Goal: Information Seeking & Learning: Learn about a topic

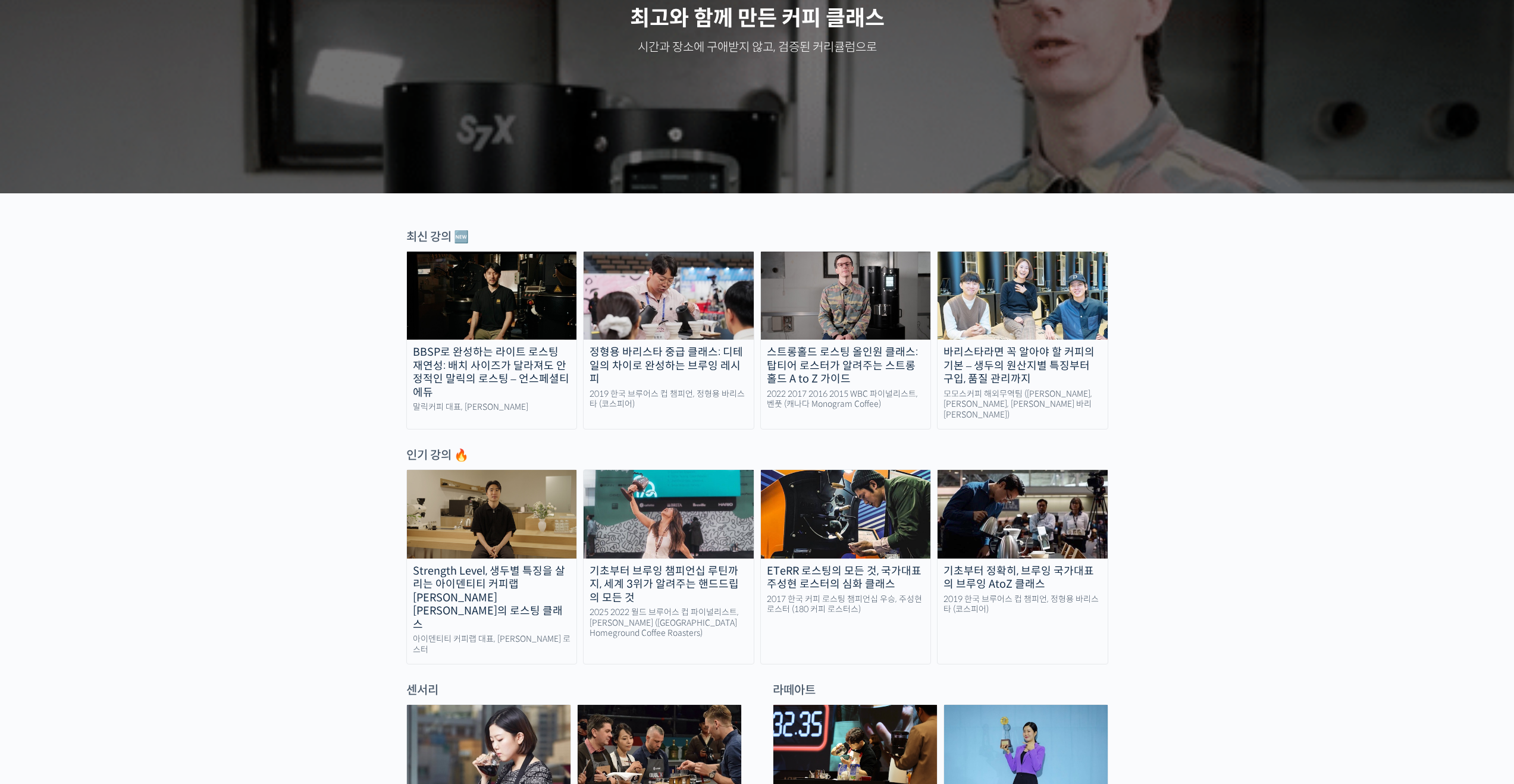
scroll to position [207, 0]
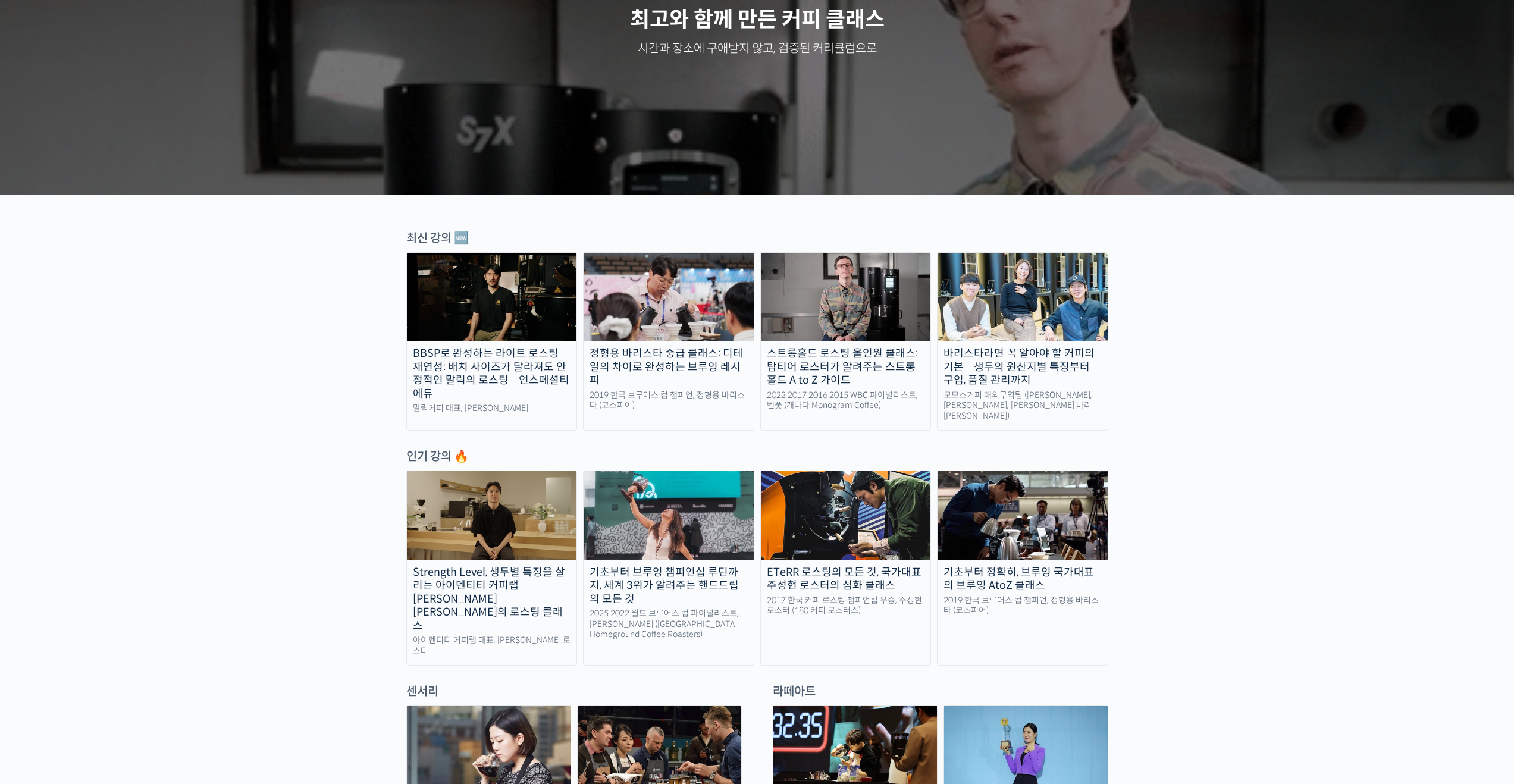
click at [809, 522] on img at bounding box center [845, 514] width 170 height 88
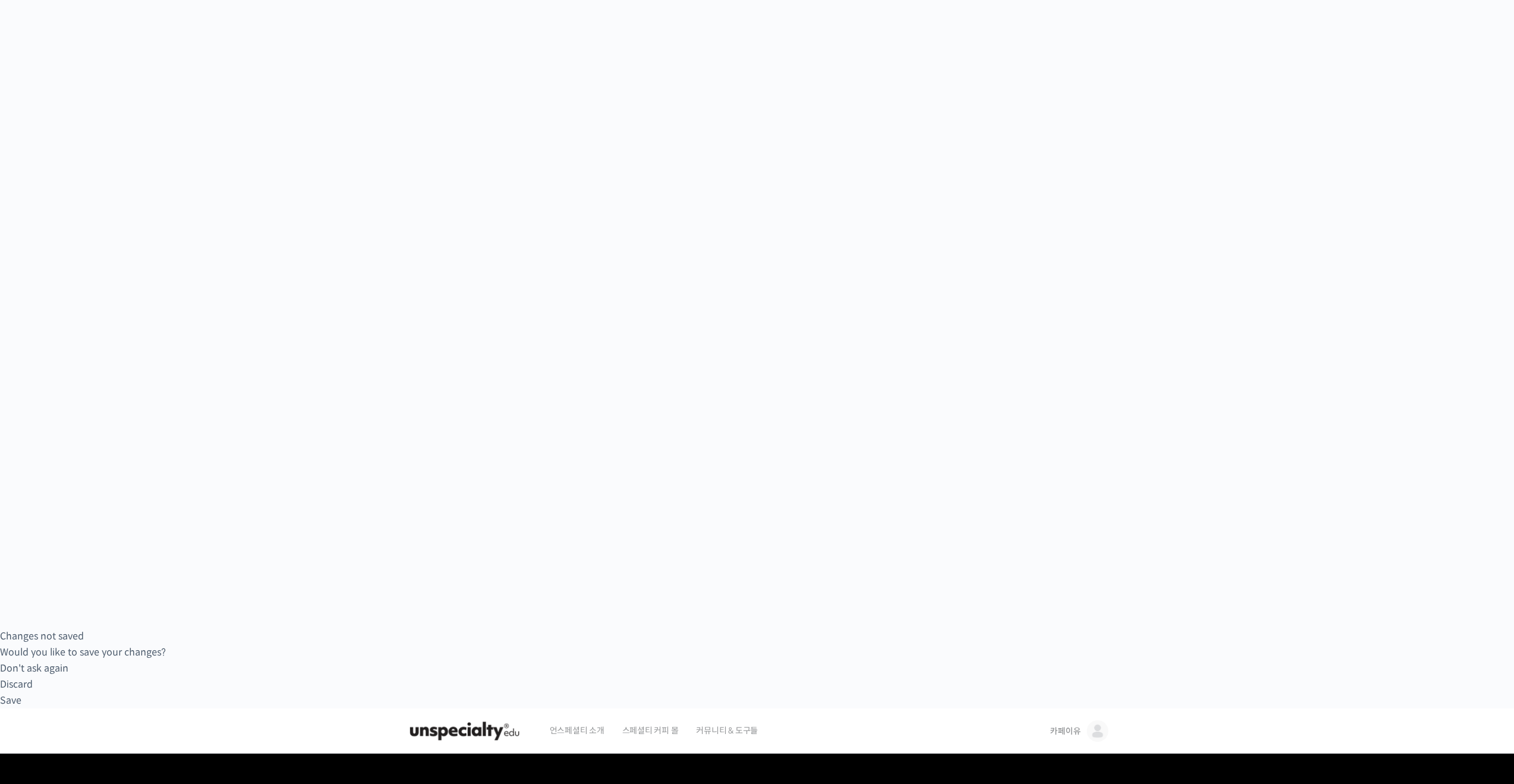
scroll to position [371, 0]
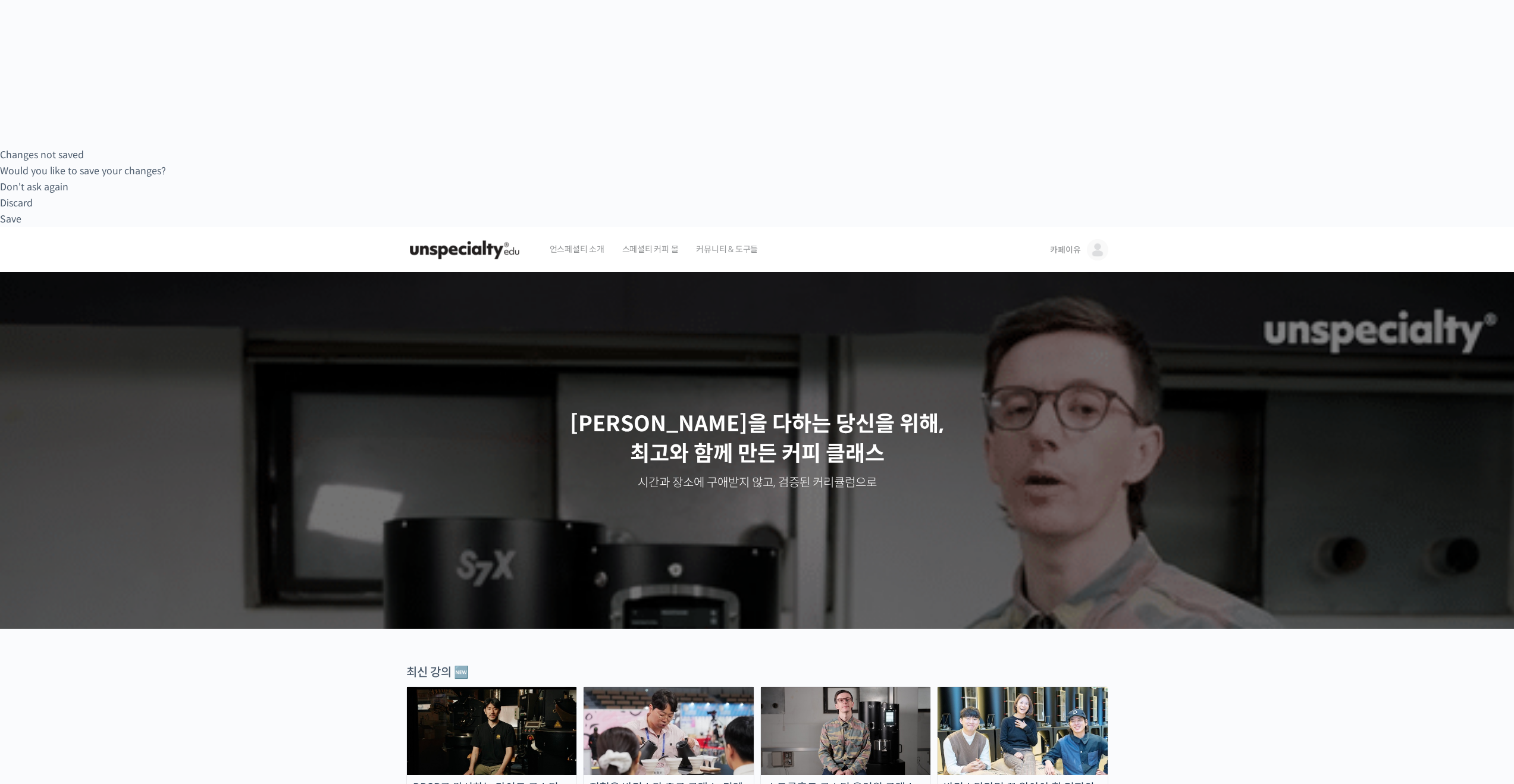
scroll to position [662, 0]
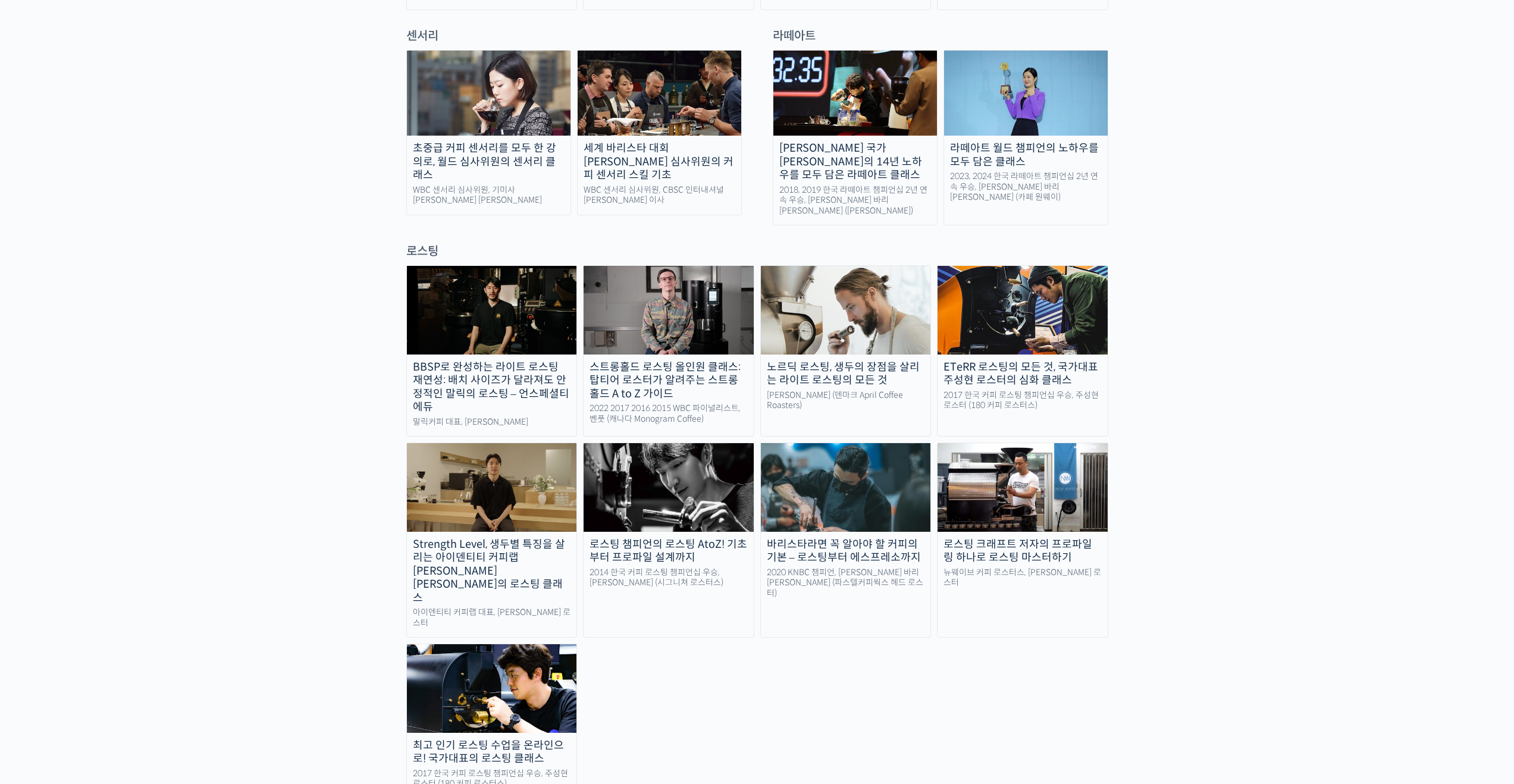
scroll to position [871, 0]
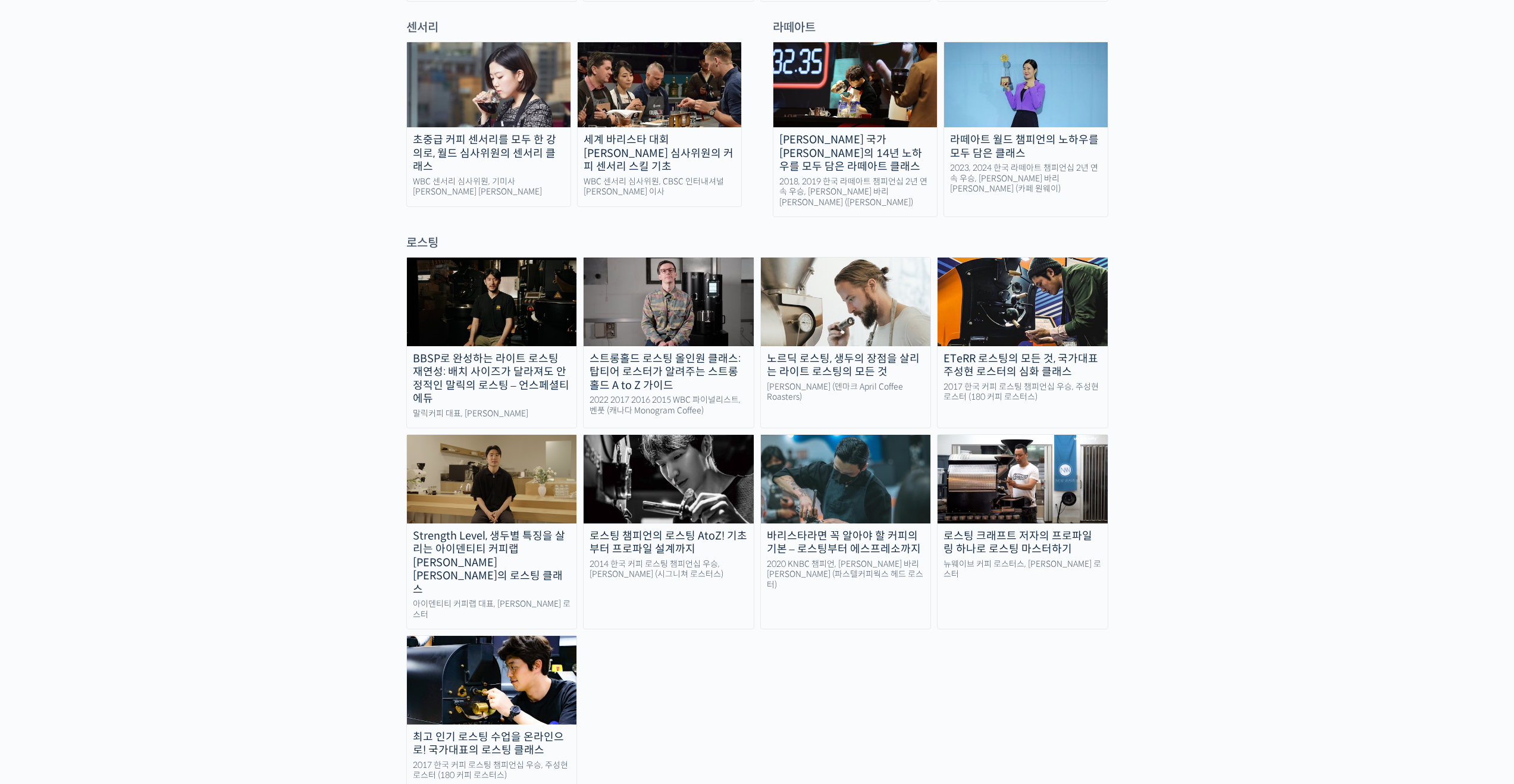
click at [533, 635] on img at bounding box center [492, 679] width 170 height 88
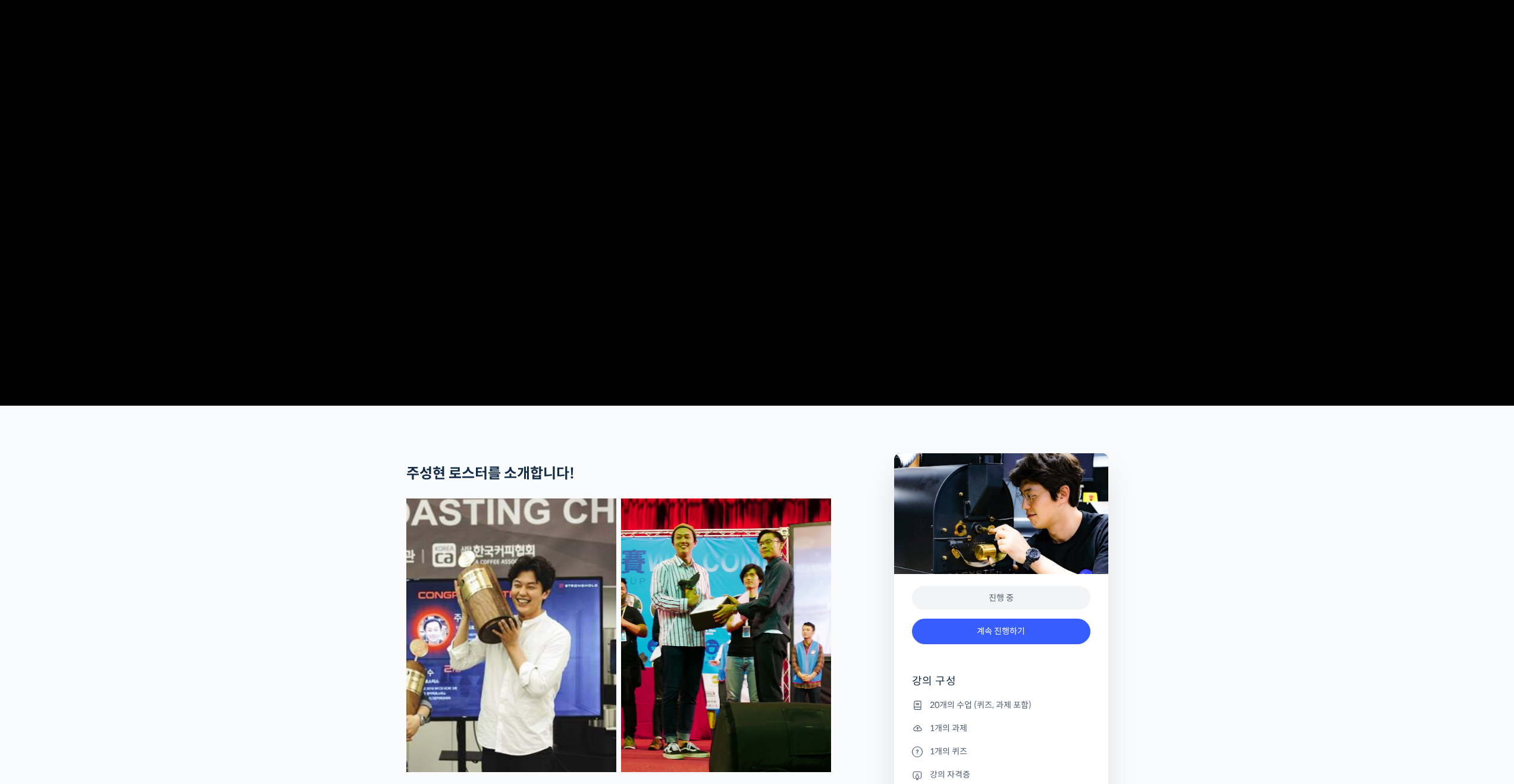
scroll to position [228, 0]
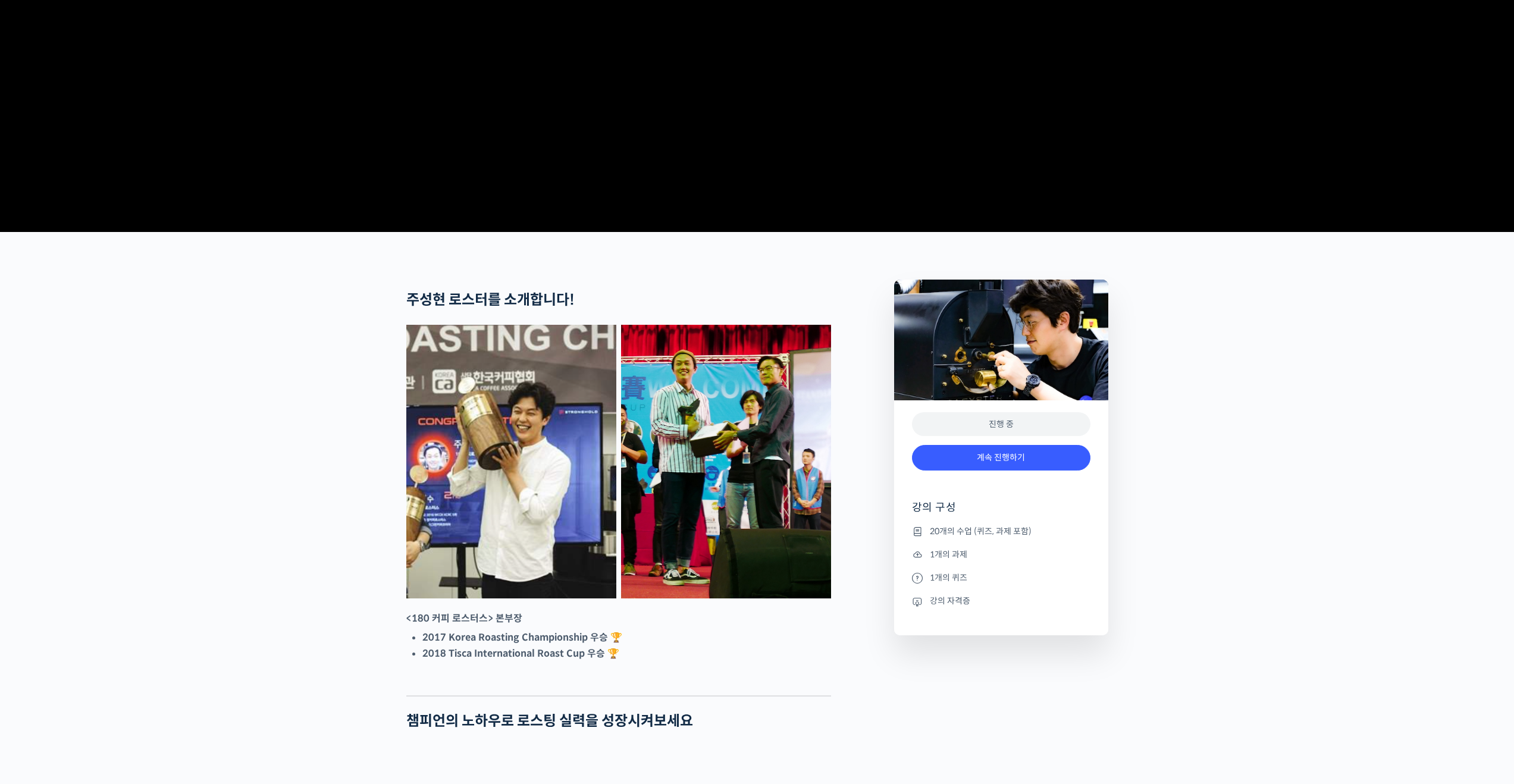
click at [982, 436] on div "진행 중" at bounding box center [1001, 424] width 178 height 24
click at [1014, 436] on div "진행 중" at bounding box center [1001, 424] width 178 height 24
click at [1011, 470] on link "계속 진행하기" at bounding box center [1001, 457] width 178 height 25
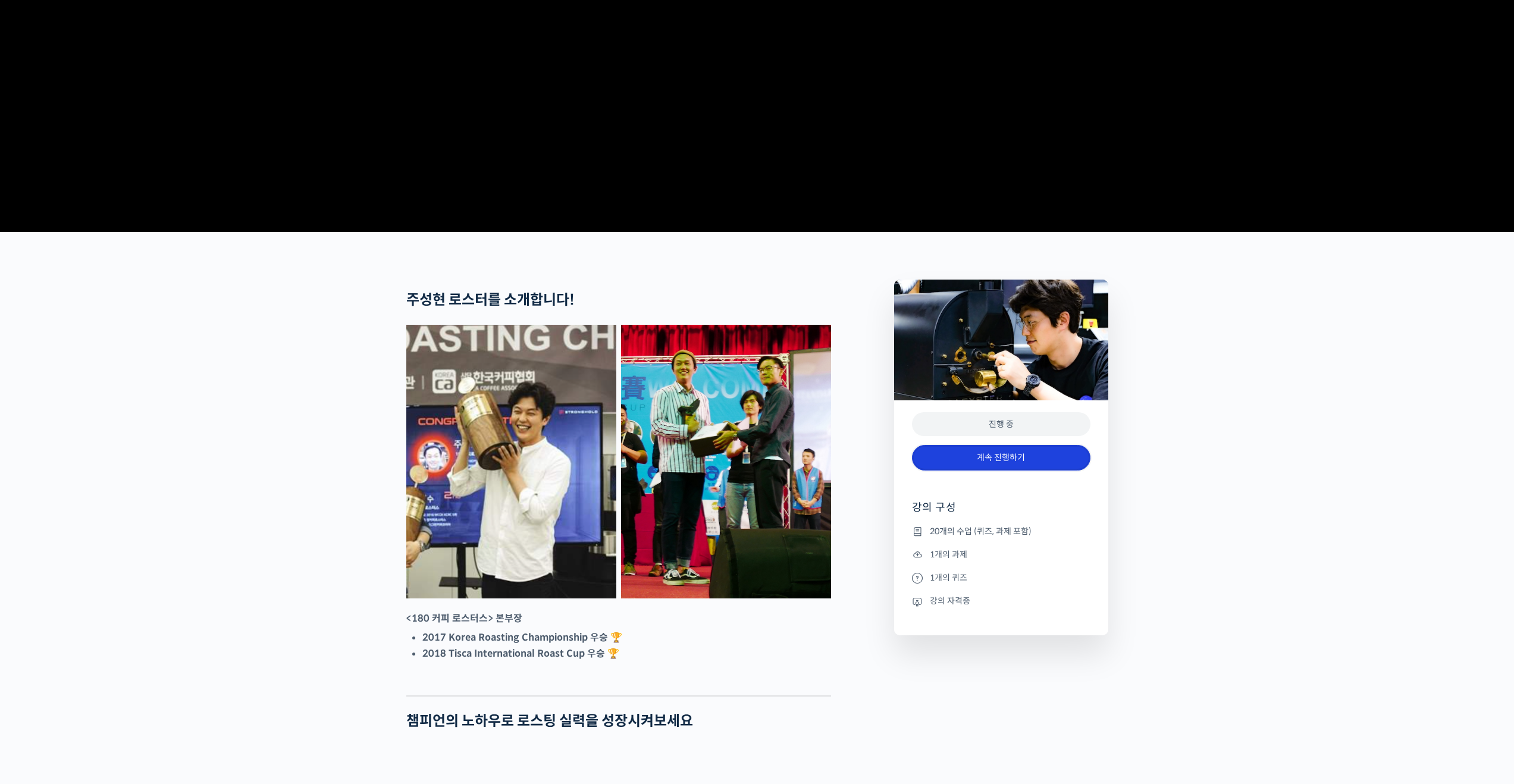
click at [1011, 470] on link "계속 진행하기" at bounding box center [1001, 457] width 178 height 25
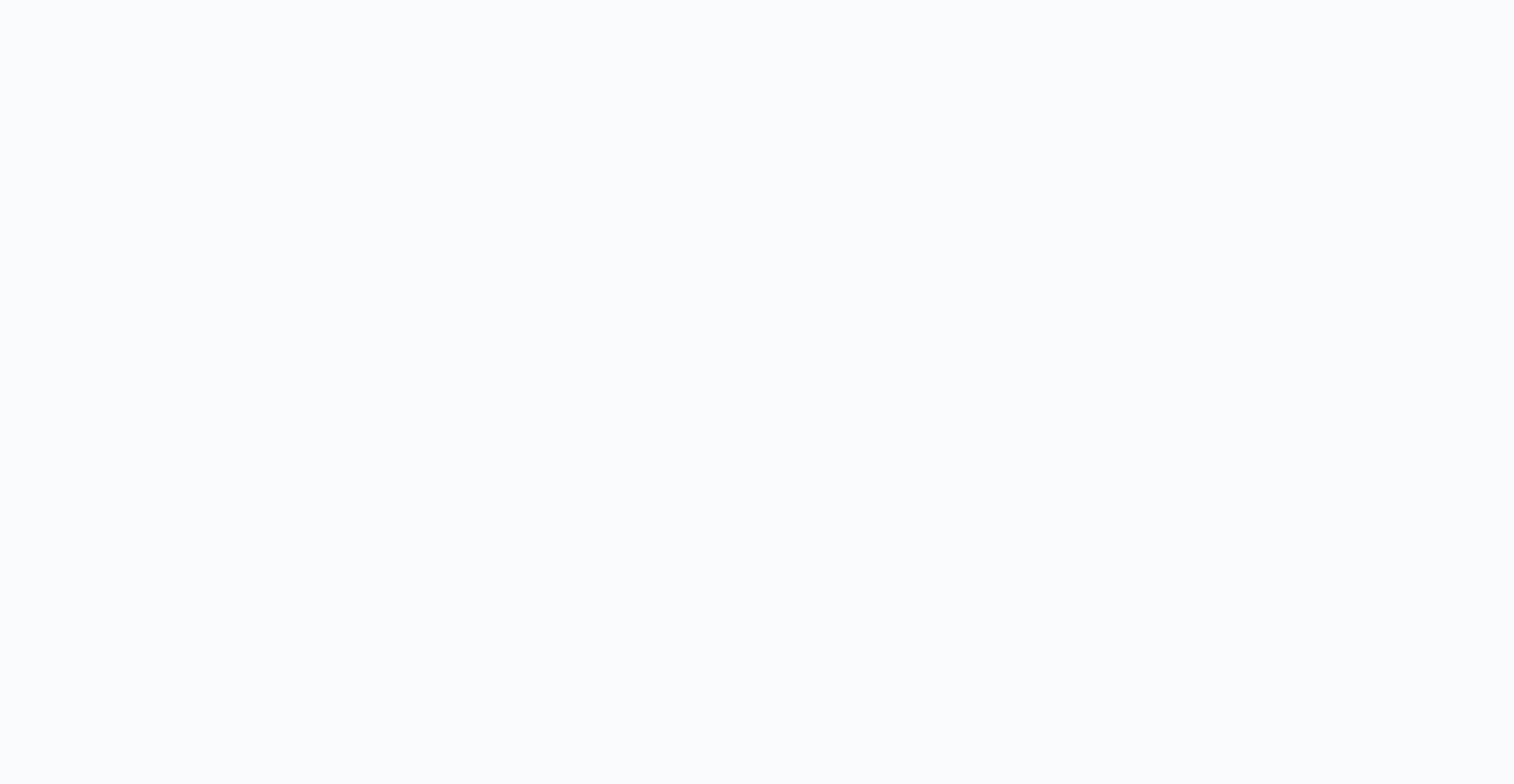
scroll to position [54, 0]
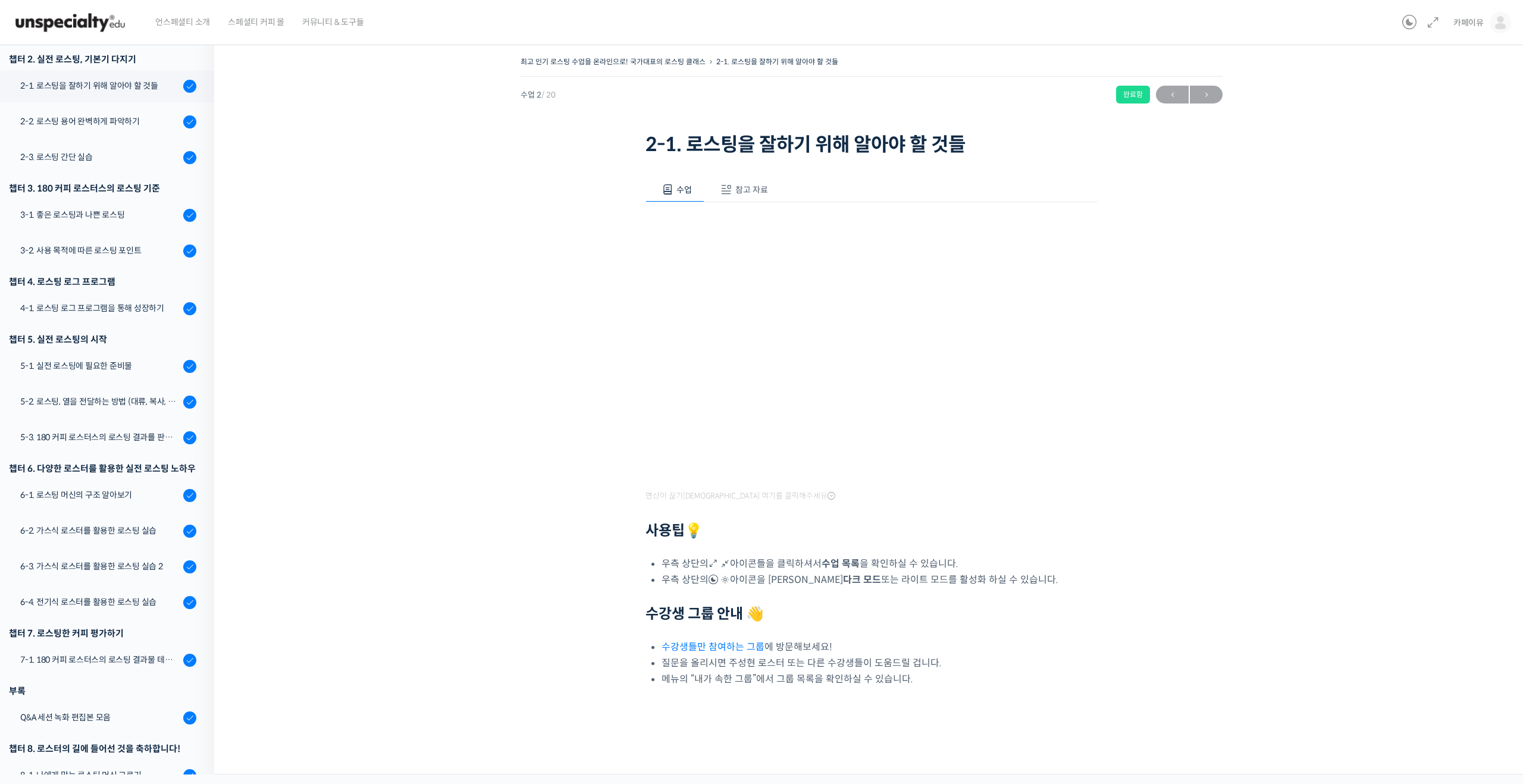
scroll to position [209, 0]
click at [746, 191] on span "참고 자료" at bounding box center [751, 190] width 33 height 11
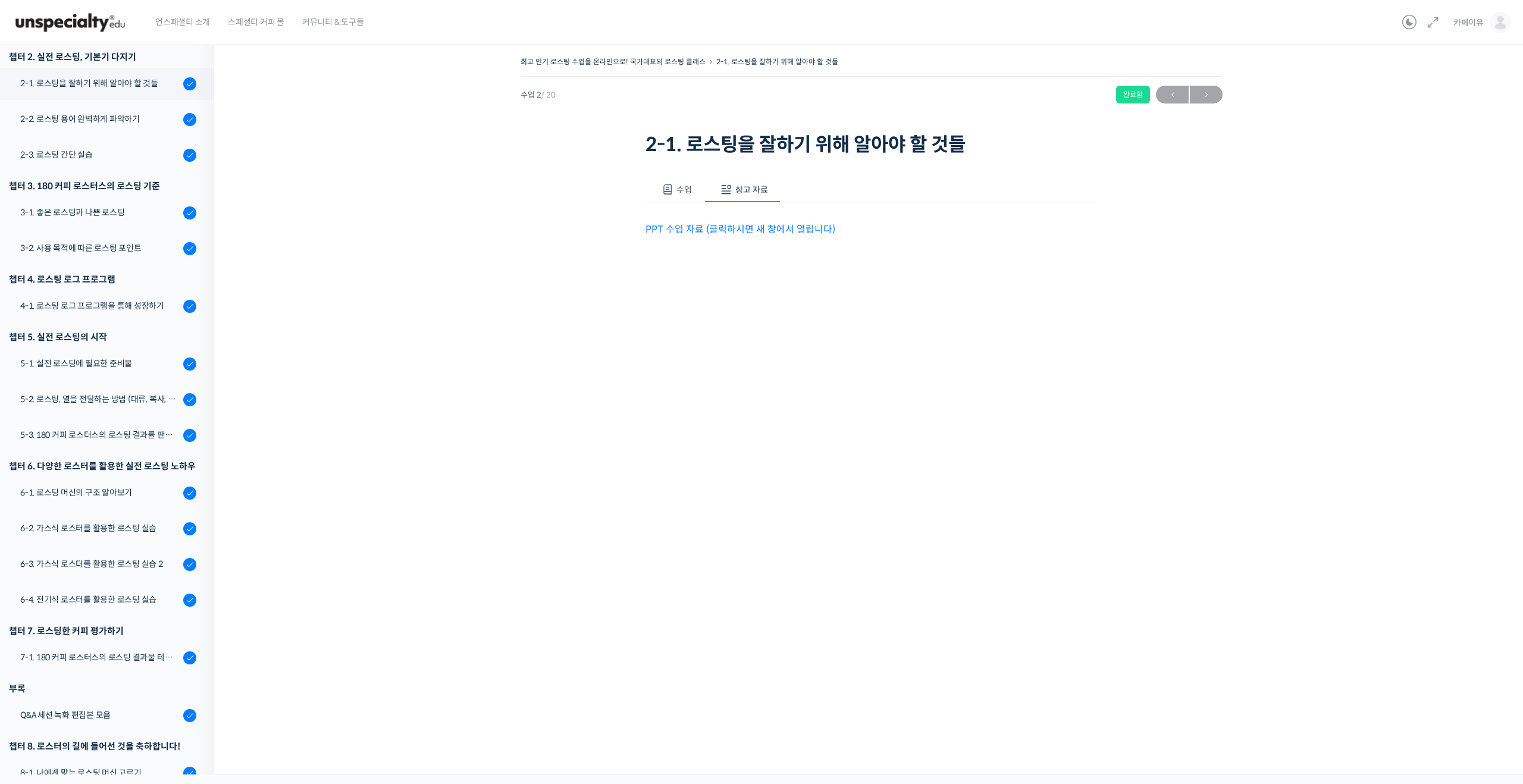
click at [742, 230] on link "PPT 수업 자료 (클릭하시면 새 창에서 열립니다)" at bounding box center [740, 229] width 190 height 12
click at [124, 119] on div "2-2. 로스팅 용어 완벽하게 파악하기" at bounding box center [100, 119] width 159 height 13
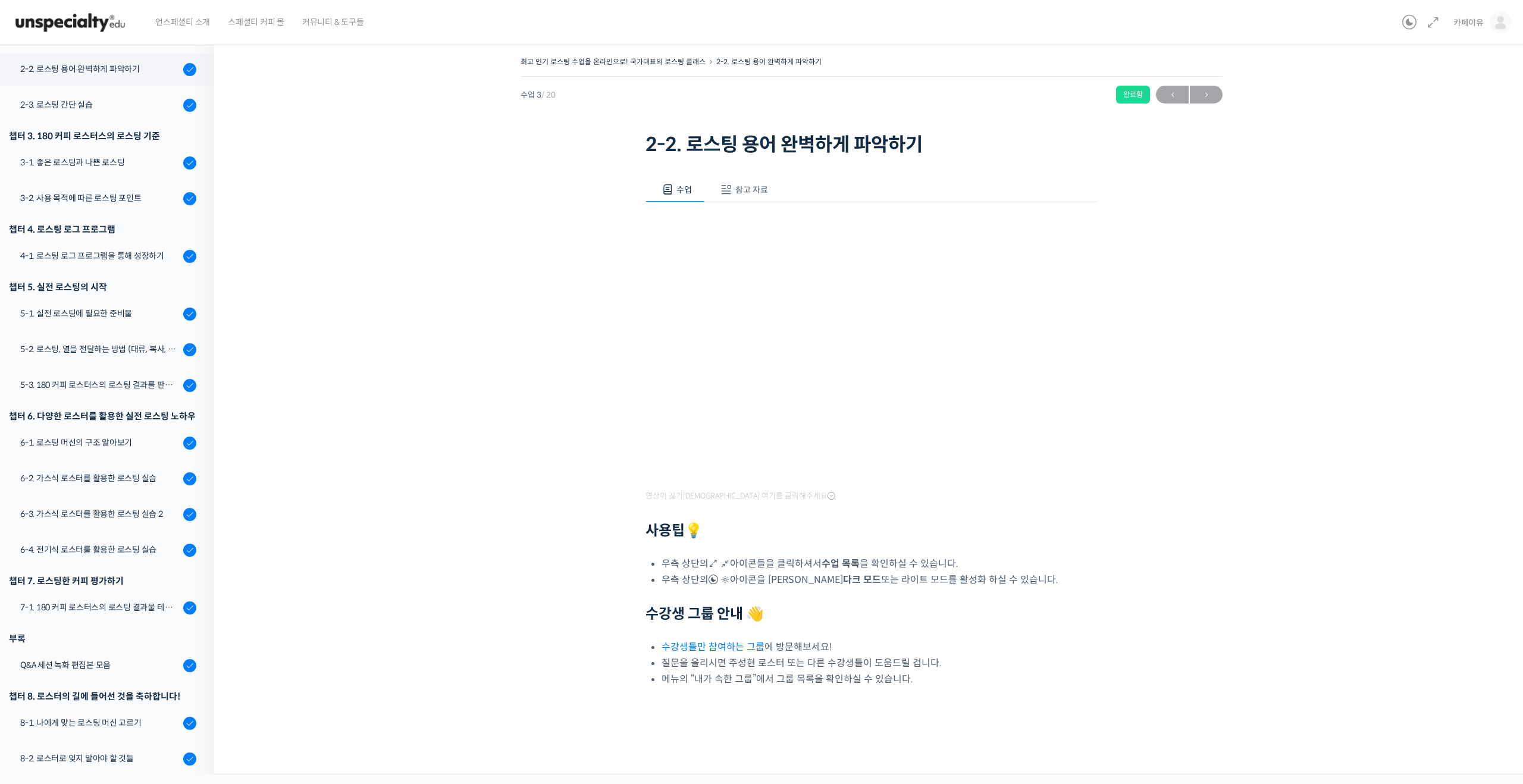
scroll to position [266, 0]
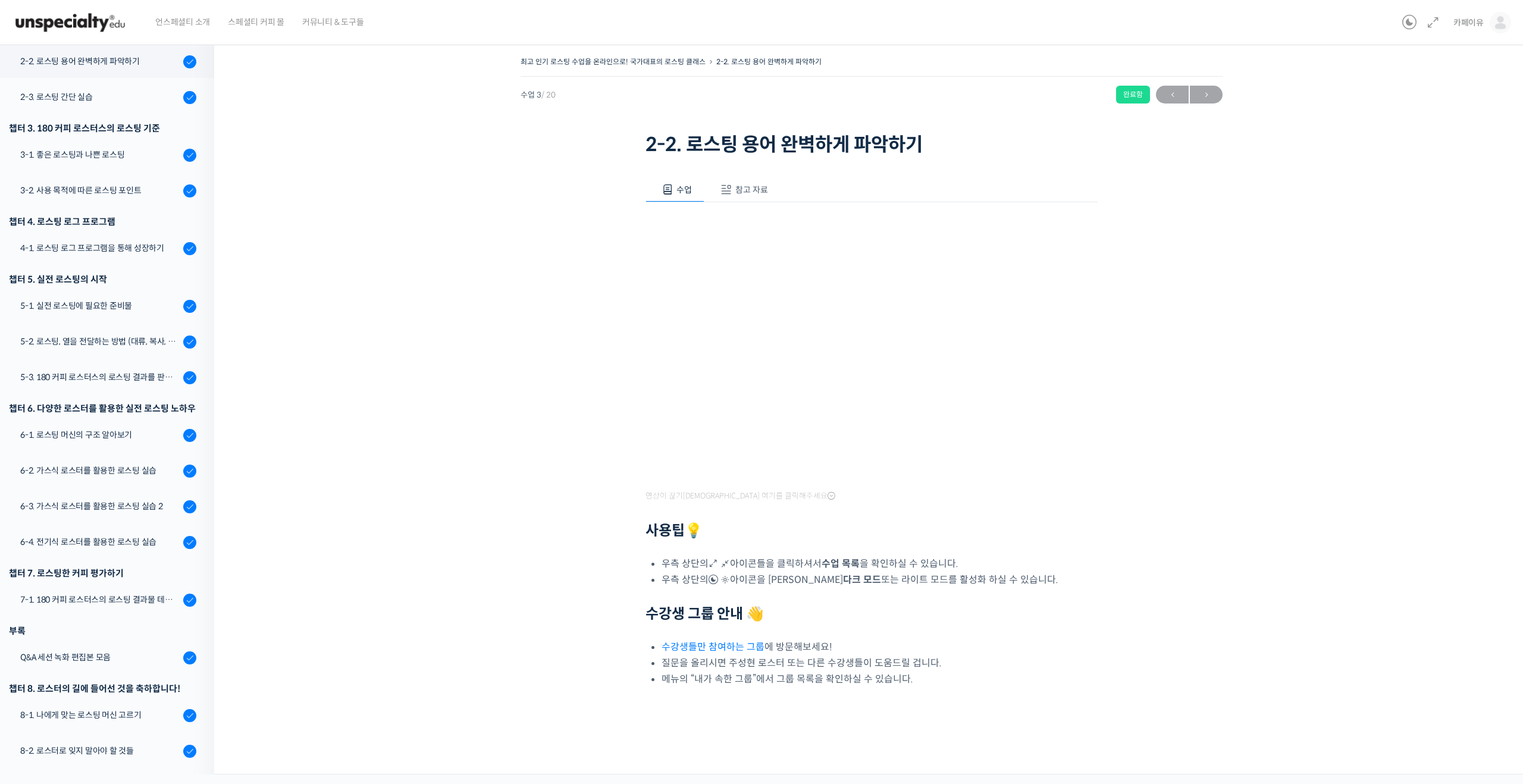
click at [740, 185] on span "참고 자료" at bounding box center [751, 190] width 33 height 11
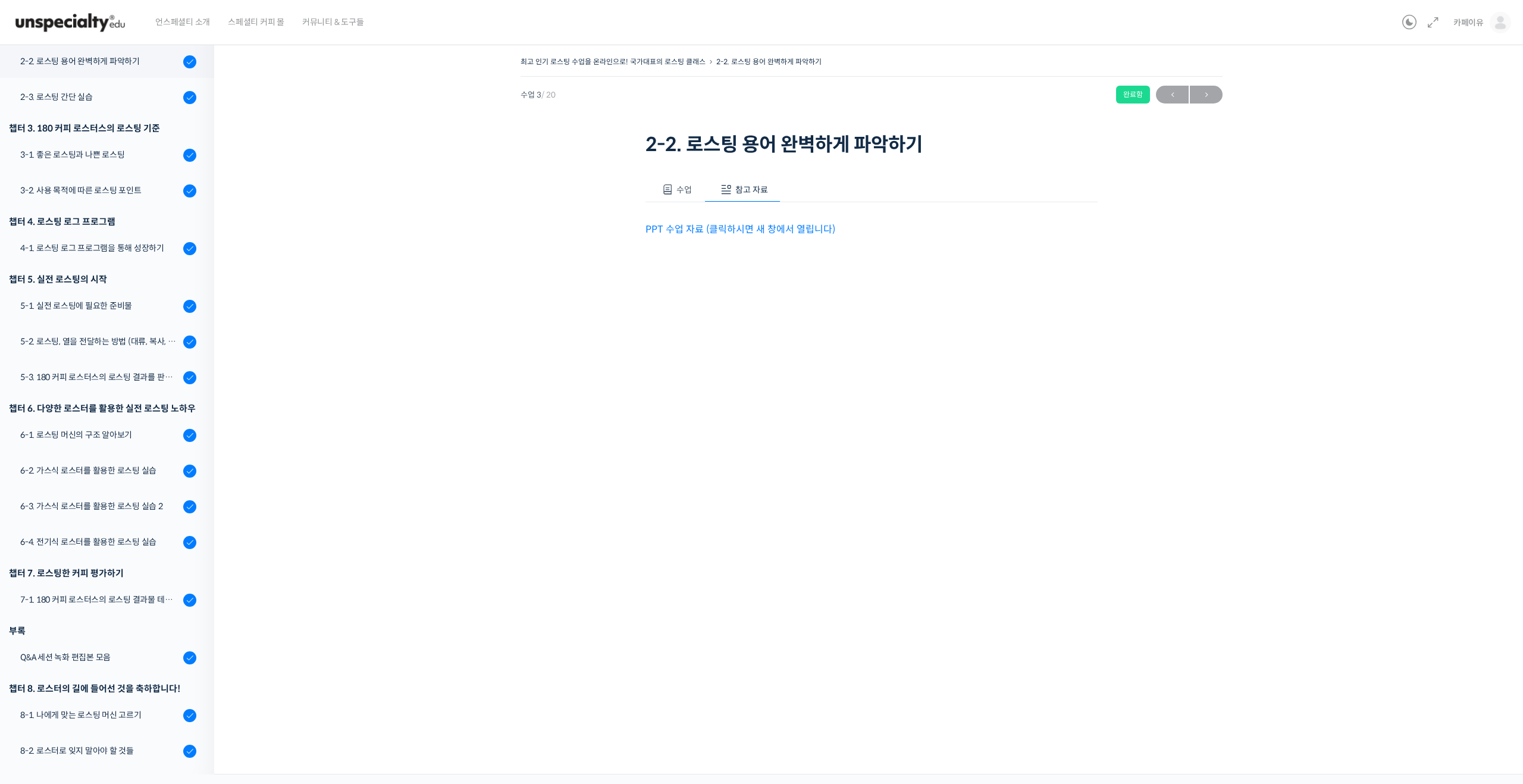
click at [740, 185] on span "참고 자료" at bounding box center [751, 190] width 33 height 11
click at [711, 233] on link "PPT 수업 자료 (클릭하시면 새 창에서 열립니다)" at bounding box center [740, 229] width 190 height 12
